Goal: Task Accomplishment & Management: Use online tool/utility

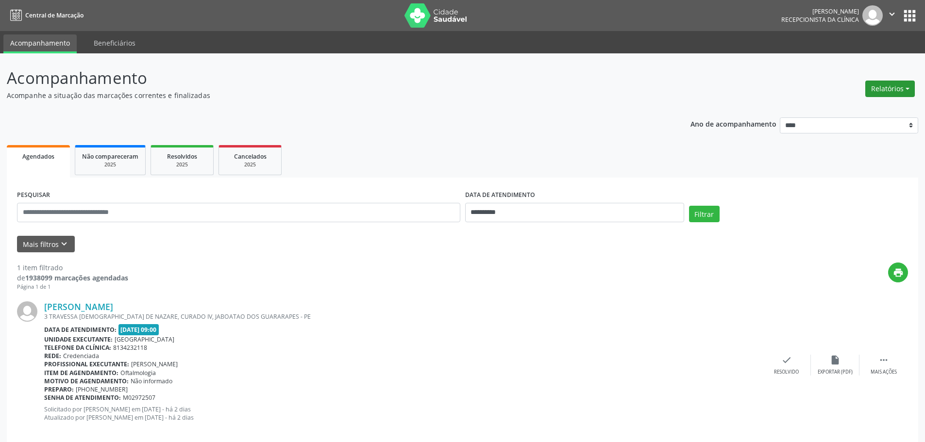
click at [877, 89] on button "Relatórios" at bounding box center [891, 89] width 50 height 17
click at [857, 123] on link "Procedimentos realizados" at bounding box center [863, 124] width 104 height 14
select select "*"
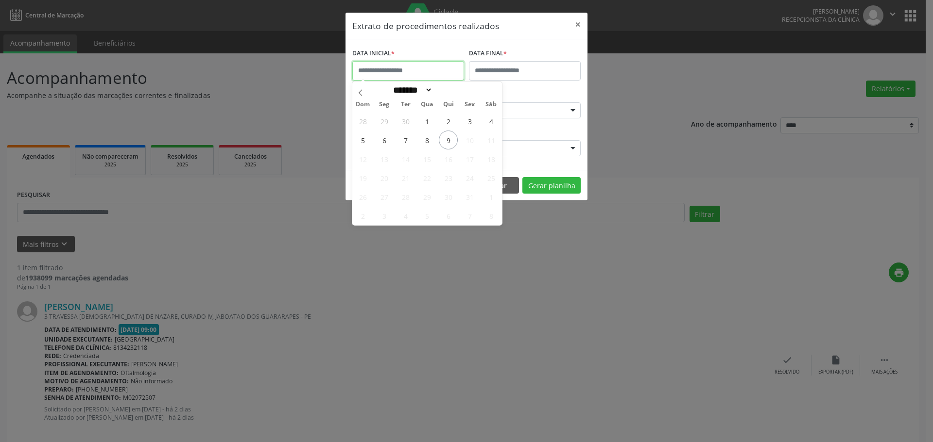
click at [399, 72] on input "text" at bounding box center [408, 70] width 112 height 19
click at [446, 142] on span "9" at bounding box center [448, 140] width 19 height 19
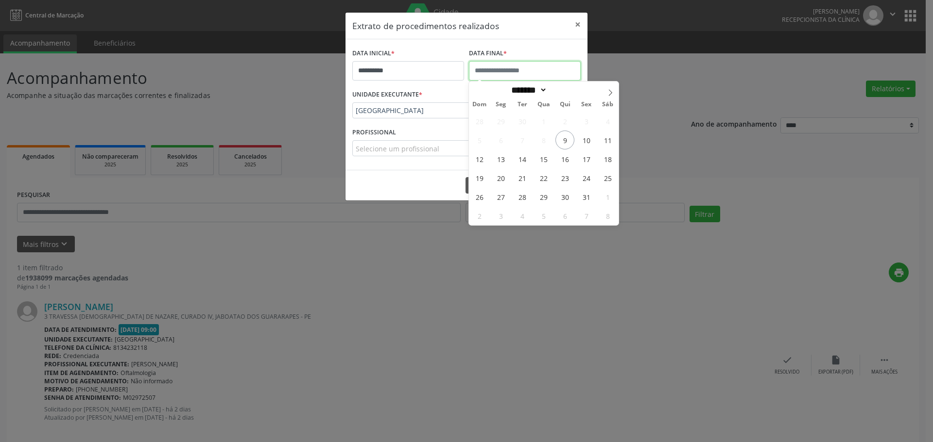
click at [493, 64] on input "text" at bounding box center [525, 70] width 112 height 19
click at [569, 139] on span "9" at bounding box center [564, 140] width 19 height 19
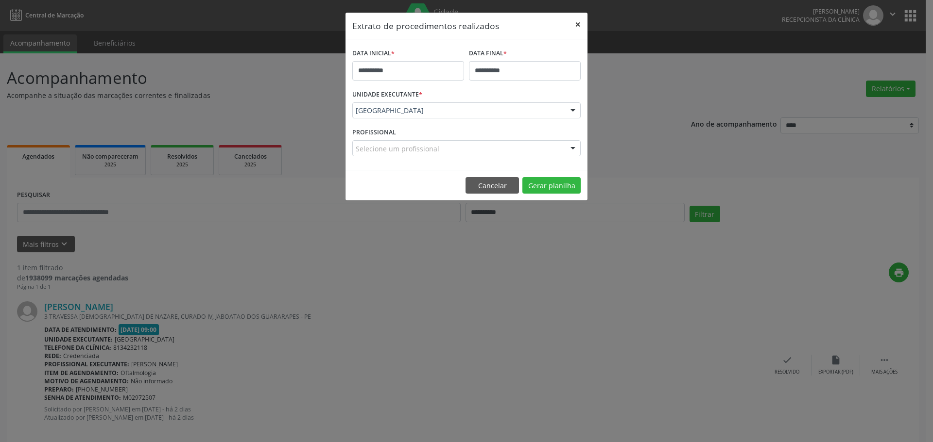
click at [579, 23] on button "×" at bounding box center [577, 25] width 19 height 24
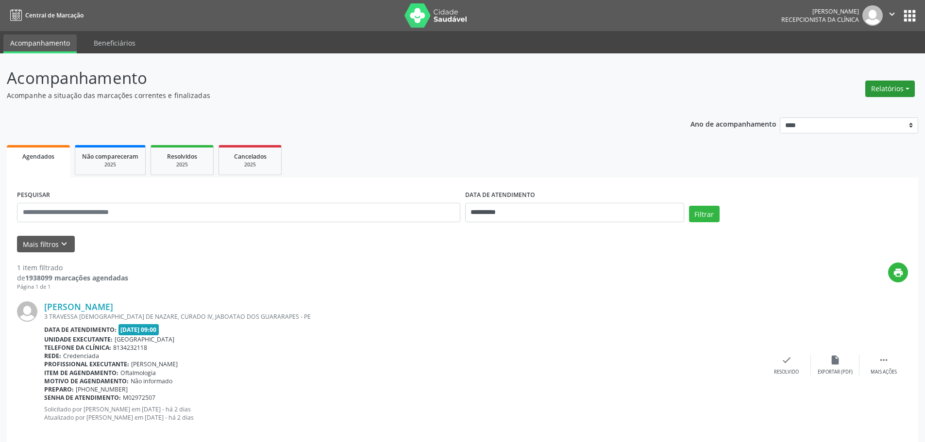
click at [891, 88] on button "Relatórios" at bounding box center [891, 89] width 50 height 17
click at [868, 111] on link "Agendamentos" at bounding box center [863, 110] width 104 height 14
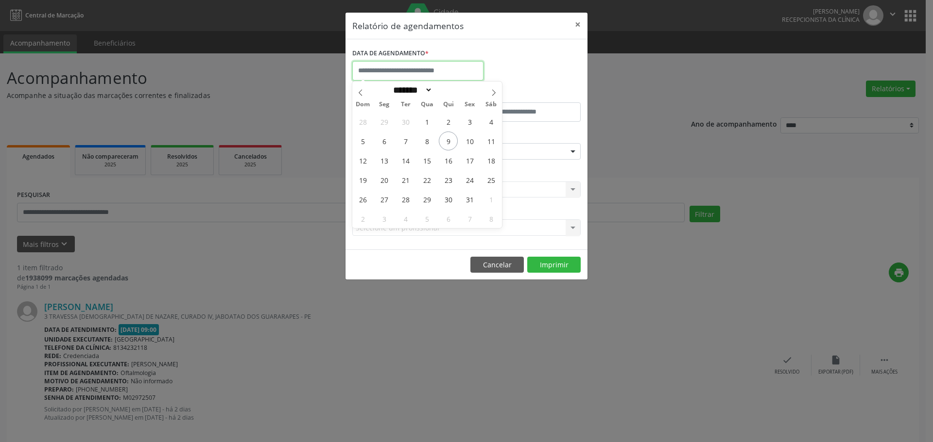
click at [399, 68] on input "text" at bounding box center [417, 70] width 131 height 19
click at [447, 143] on span "9" at bounding box center [448, 141] width 19 height 19
type input "**********"
click at [448, 142] on span "9" at bounding box center [448, 141] width 19 height 19
select select "*"
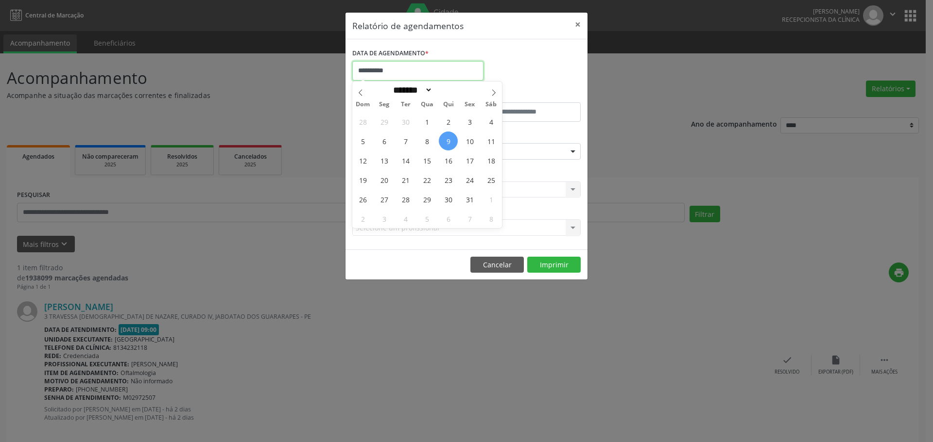
click at [425, 66] on input "**********" at bounding box center [417, 70] width 131 height 19
drag, startPoint x: 409, startPoint y: 163, endPoint x: 458, endPoint y: 161, distance: 48.1
click at [458, 161] on div "28 29 30 1 2 3 4 5 6 7 8 9 10 11 12 13 14 15 16 17 18 19 20 21 22 23 24 25 26 2…" at bounding box center [427, 170] width 150 height 117
drag, startPoint x: 428, startPoint y: 161, endPoint x: 436, endPoint y: 161, distance: 7.8
click at [436, 161] on span "15" at bounding box center [426, 160] width 19 height 19
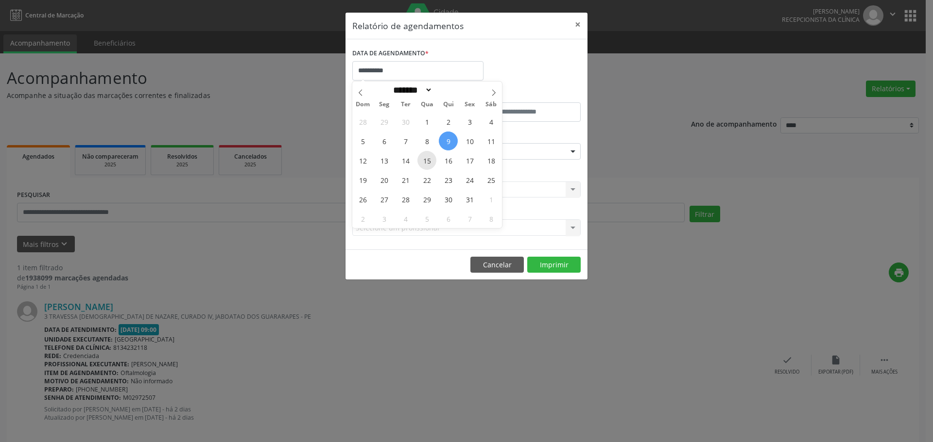
type input "**********"
drag, startPoint x: 447, startPoint y: 144, endPoint x: 457, endPoint y: 158, distance: 16.4
click at [457, 158] on div "28 29 30 1 2 3 4 5 6 7 8 9 10 11 12 13 14 15 16 17 18 19 20 21 22 23 24 25 26 2…" at bounding box center [427, 170] width 150 height 117
click at [465, 161] on span "17" at bounding box center [469, 160] width 19 height 19
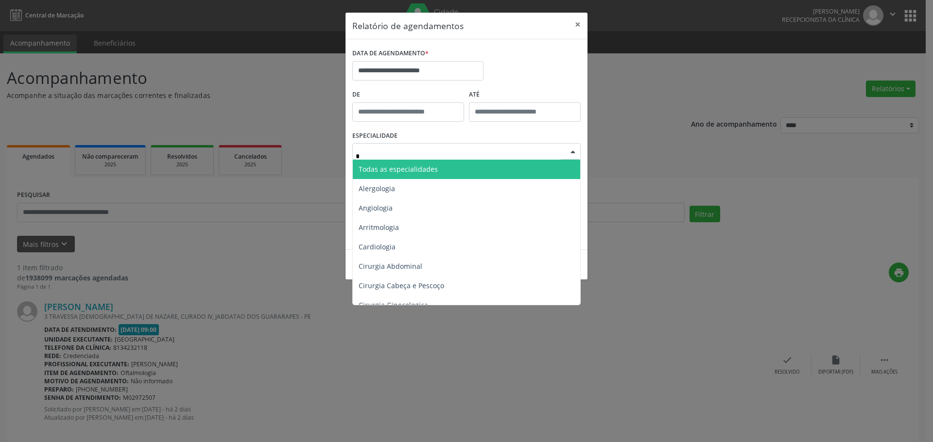
type input "**"
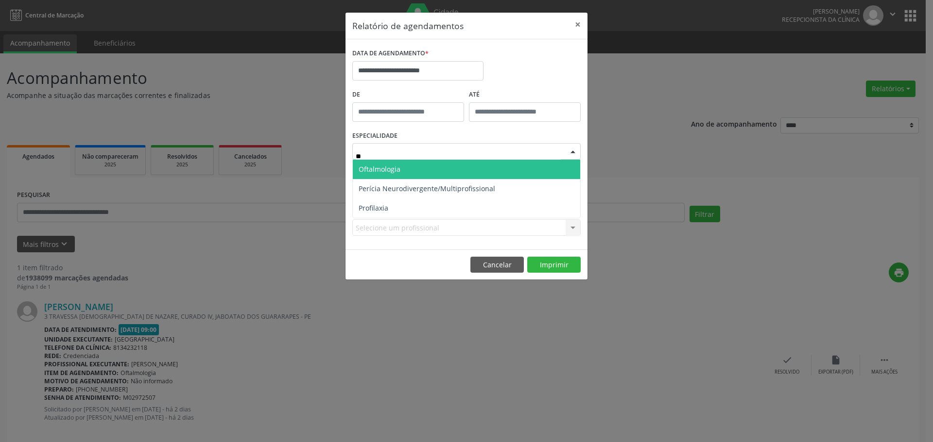
click at [390, 168] on span "Oftalmologia" at bounding box center [379, 169] width 42 height 9
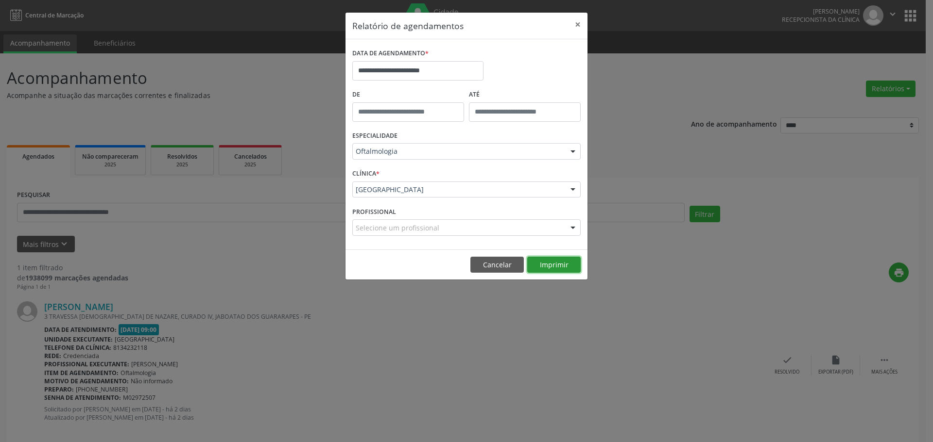
click at [551, 265] on button "Imprimir" at bounding box center [553, 265] width 53 height 17
click at [502, 269] on button "Cancelar" at bounding box center [496, 265] width 53 height 17
